Goal: Task Accomplishment & Management: Use online tool/utility

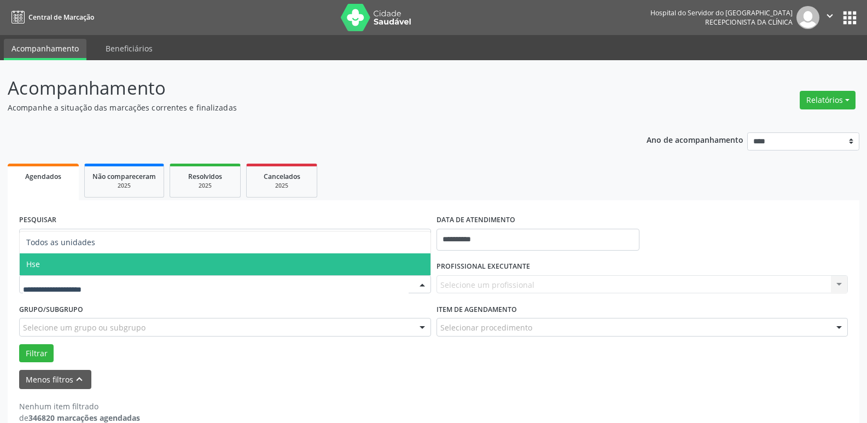
click at [90, 271] on span "Hse" at bounding box center [225, 264] width 411 height 22
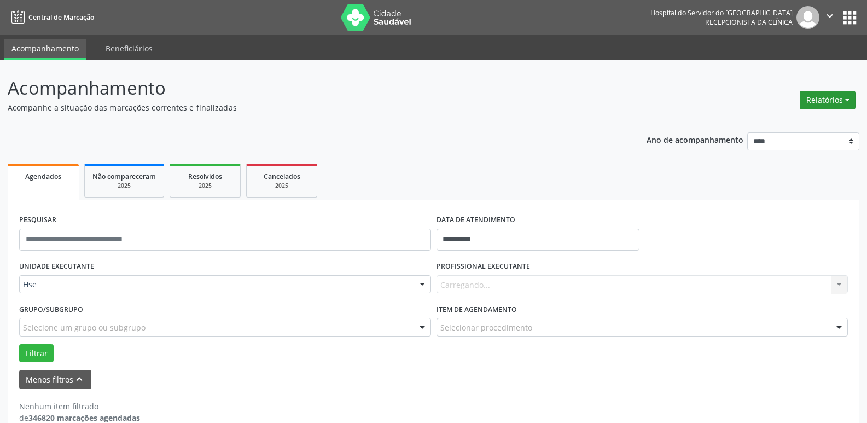
click at [829, 95] on button "Relatórios" at bounding box center [828, 100] width 56 height 19
click at [810, 124] on link "Agendamentos" at bounding box center [798, 123] width 118 height 15
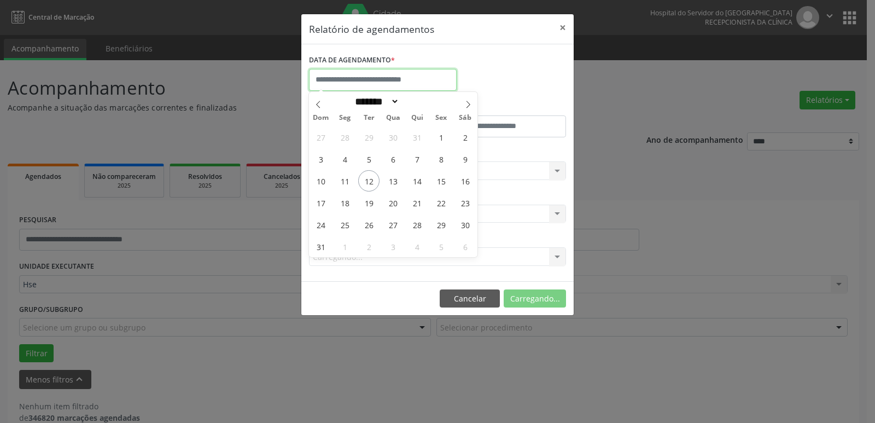
click at [353, 85] on input "text" at bounding box center [383, 80] width 148 height 22
click at [370, 183] on span "12" at bounding box center [368, 180] width 21 height 21
type input "**********"
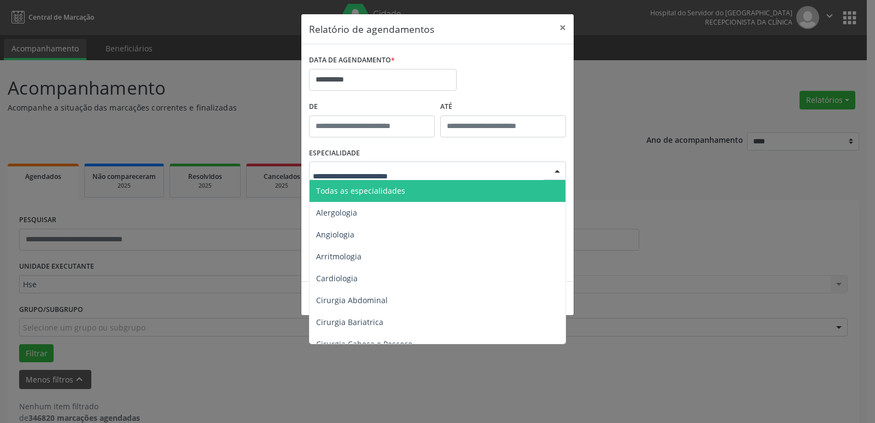
click at [379, 193] on span "Todas as especialidades" at bounding box center [360, 190] width 89 height 10
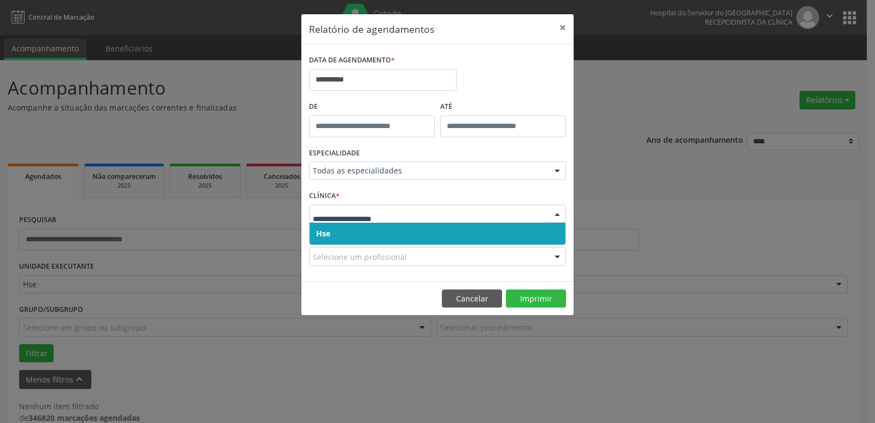
click at [370, 235] on span "Hse" at bounding box center [438, 234] width 256 height 22
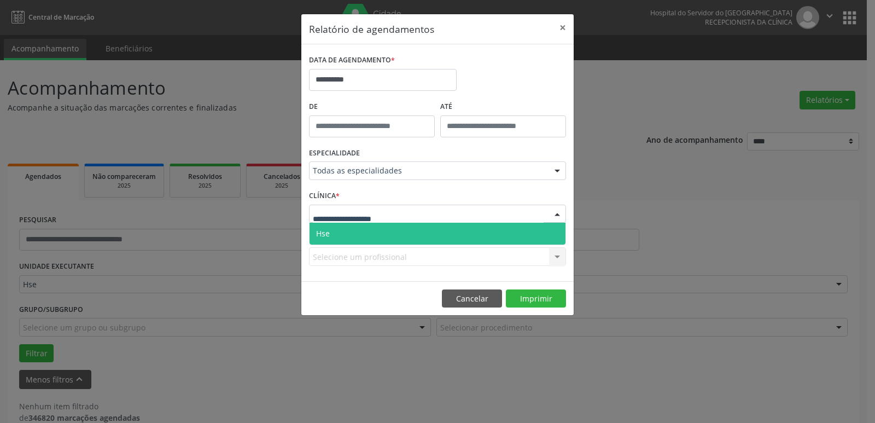
click at [382, 232] on span "Hse" at bounding box center [438, 234] width 256 height 22
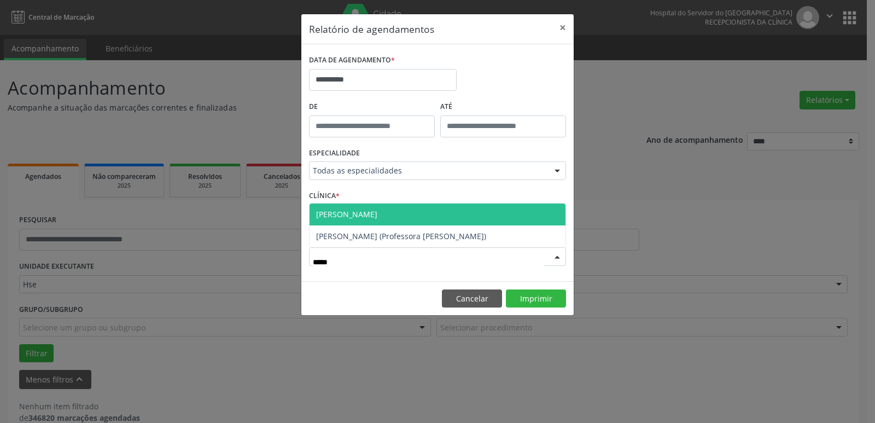
type input "******"
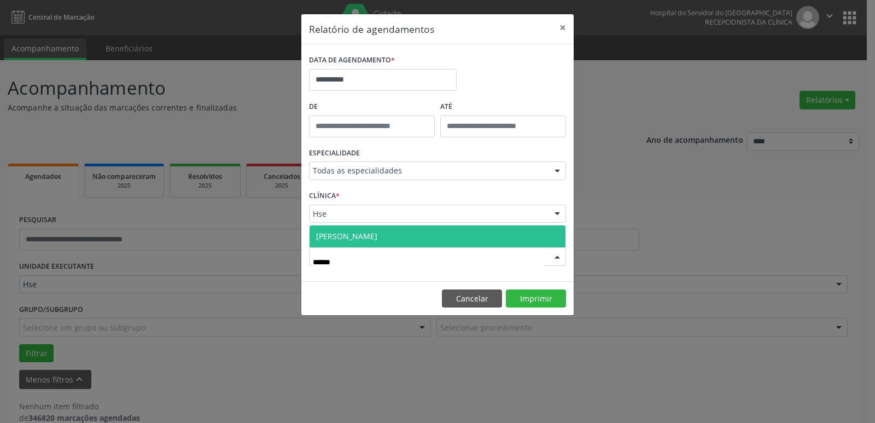
click at [427, 242] on span "[PERSON_NAME]" at bounding box center [438, 236] width 256 height 22
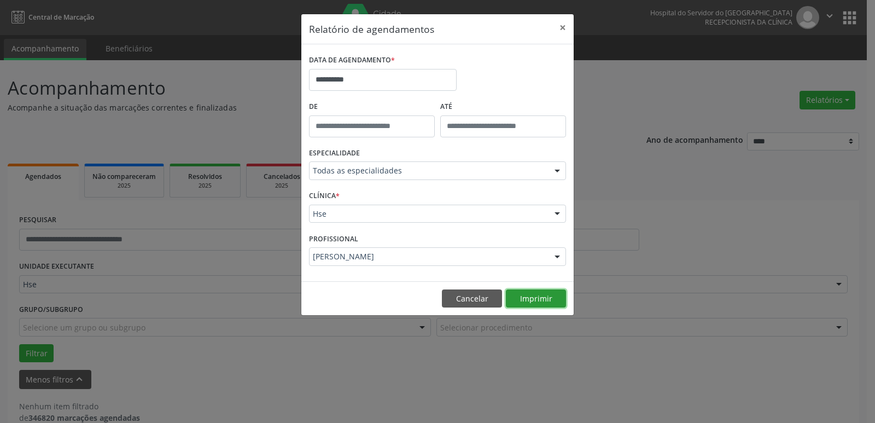
click at [527, 301] on button "Imprimir" at bounding box center [536, 298] width 60 height 19
